Goal: Information Seeking & Learning: Learn about a topic

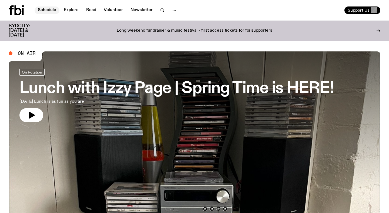
click at [48, 8] on link "Schedule" at bounding box center [47, 10] width 25 height 8
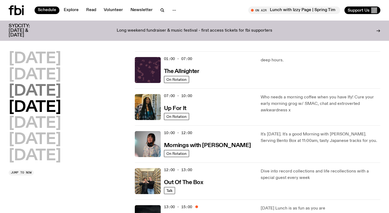
click at [51, 86] on h2 "[DATE]" at bounding box center [35, 91] width 52 height 15
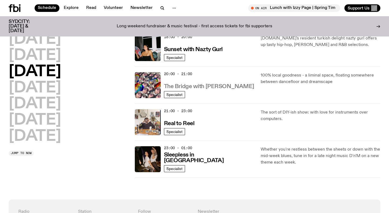
scroll to position [164, 0]
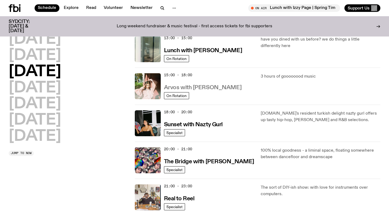
click at [207, 90] on h3 "Arvos with [PERSON_NAME]" at bounding box center [202, 88] width 77 height 6
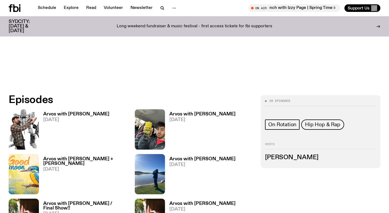
scroll to position [236, 0]
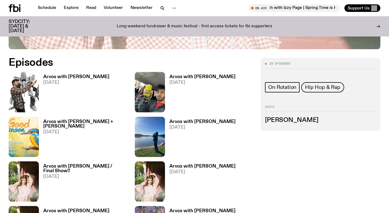
click at [74, 76] on h3 "Arvos with [PERSON_NAME]" at bounding box center [76, 76] width 66 height 5
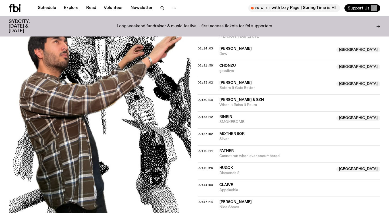
scroll to position [796, 0]
